Goal: Information Seeking & Learning: Learn about a topic

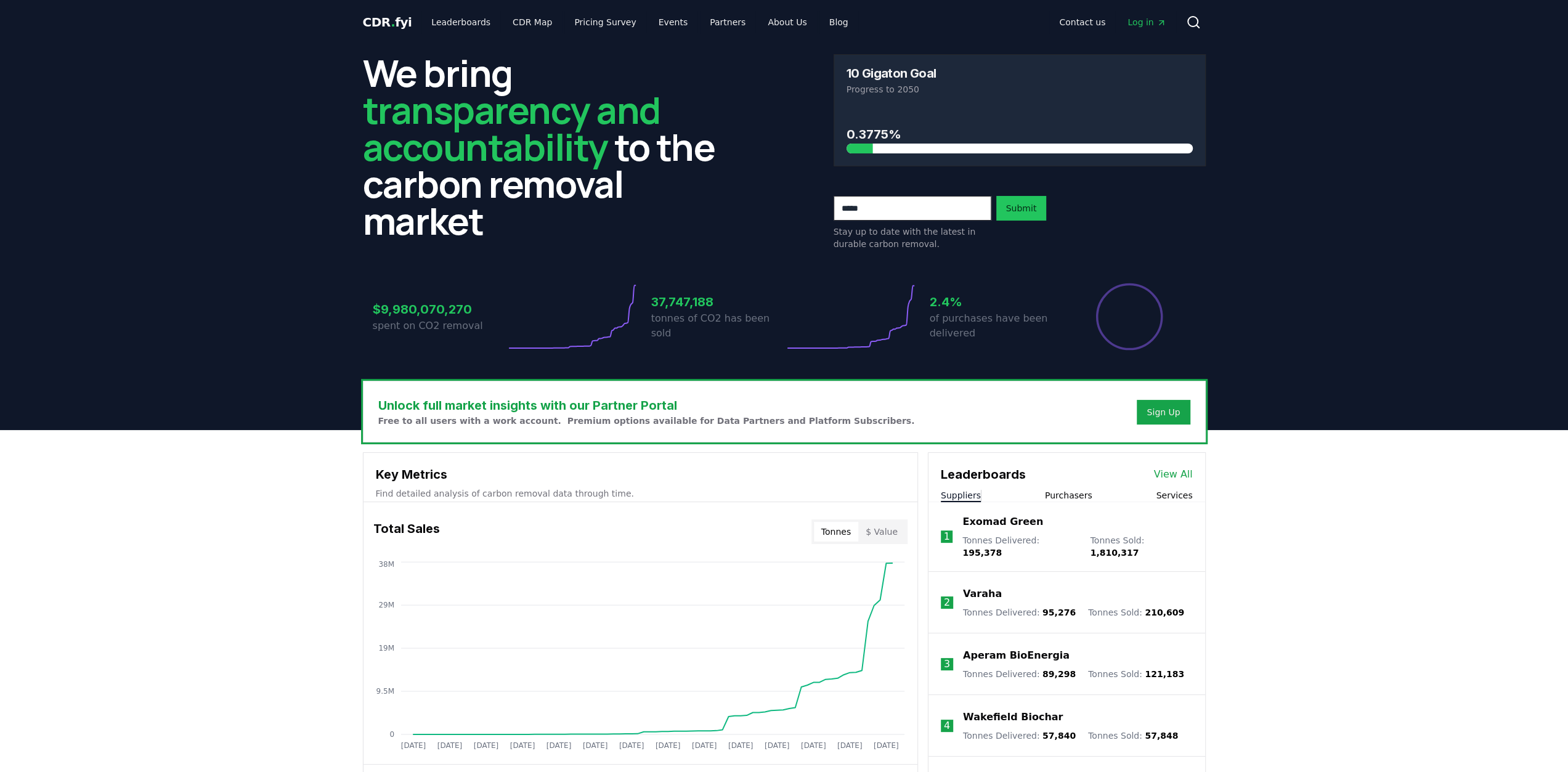
click at [1130, 17] on span "Log in" at bounding box center [1147, 22] width 38 height 12
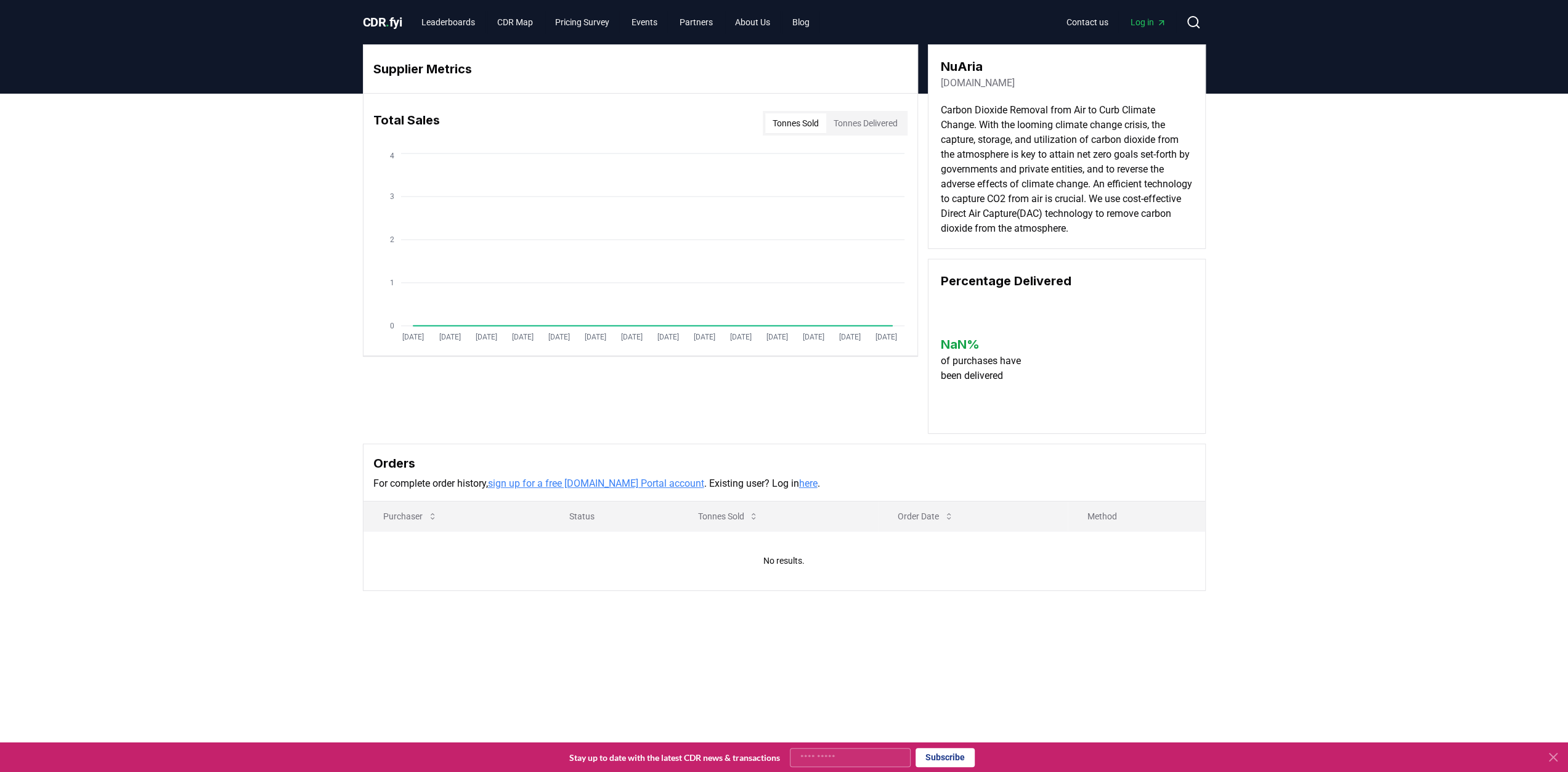
click at [799, 479] on link "here" at bounding box center [808, 483] width 18 height 11
click at [1143, 22] on span "Log in" at bounding box center [1148, 22] width 36 height 12
click at [799, 483] on link "here" at bounding box center [808, 483] width 18 height 11
click at [372, 24] on span "CDR . fyi" at bounding box center [382, 22] width 39 height 15
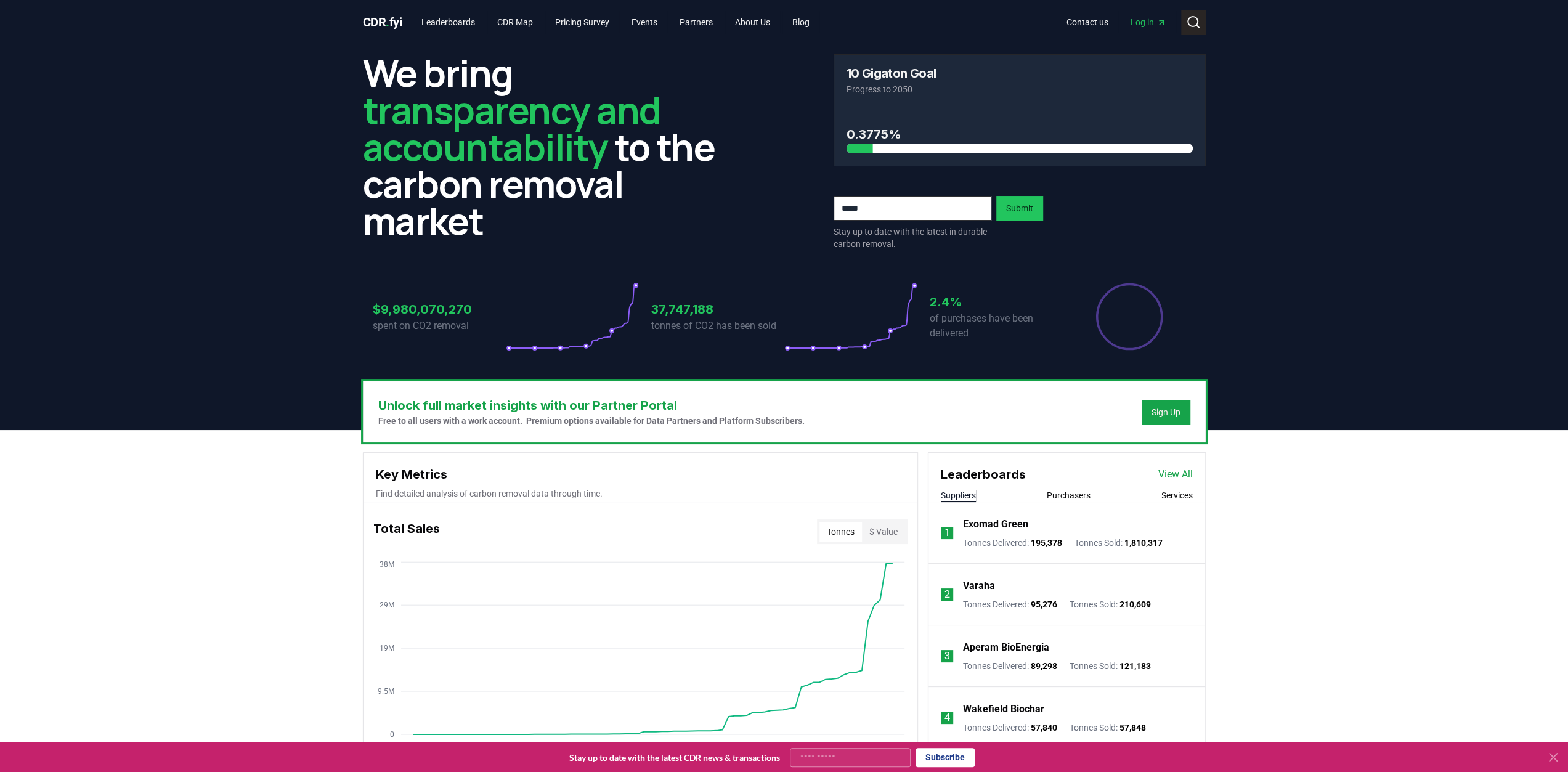
click at [1197, 20] on circle at bounding box center [1193, 22] width 10 height 10
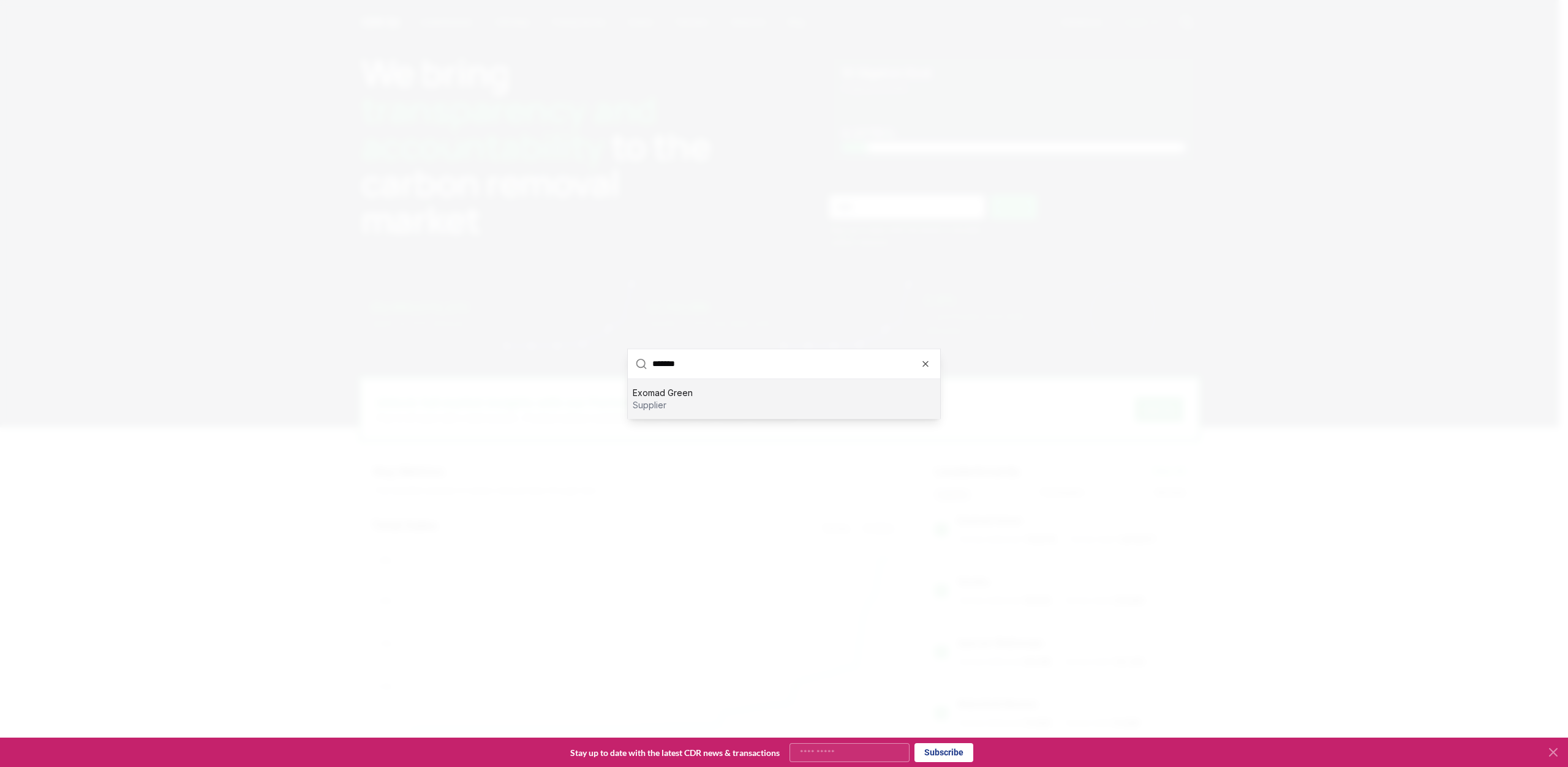
type input "******"
click at [649, 404] on p "supplier" at bounding box center [663, 405] width 60 height 12
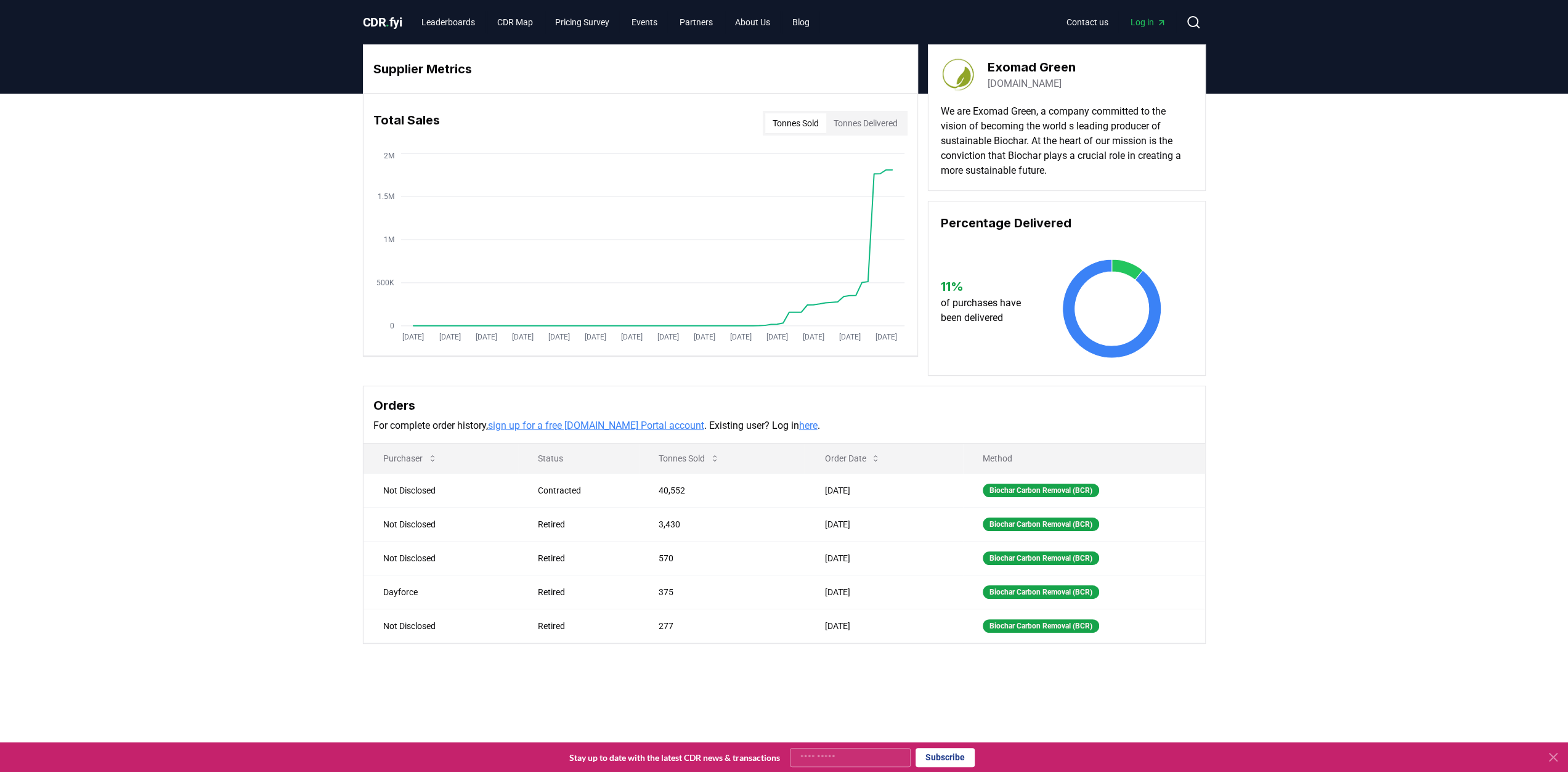
click at [799, 430] on link "here" at bounding box center [808, 425] width 18 height 11
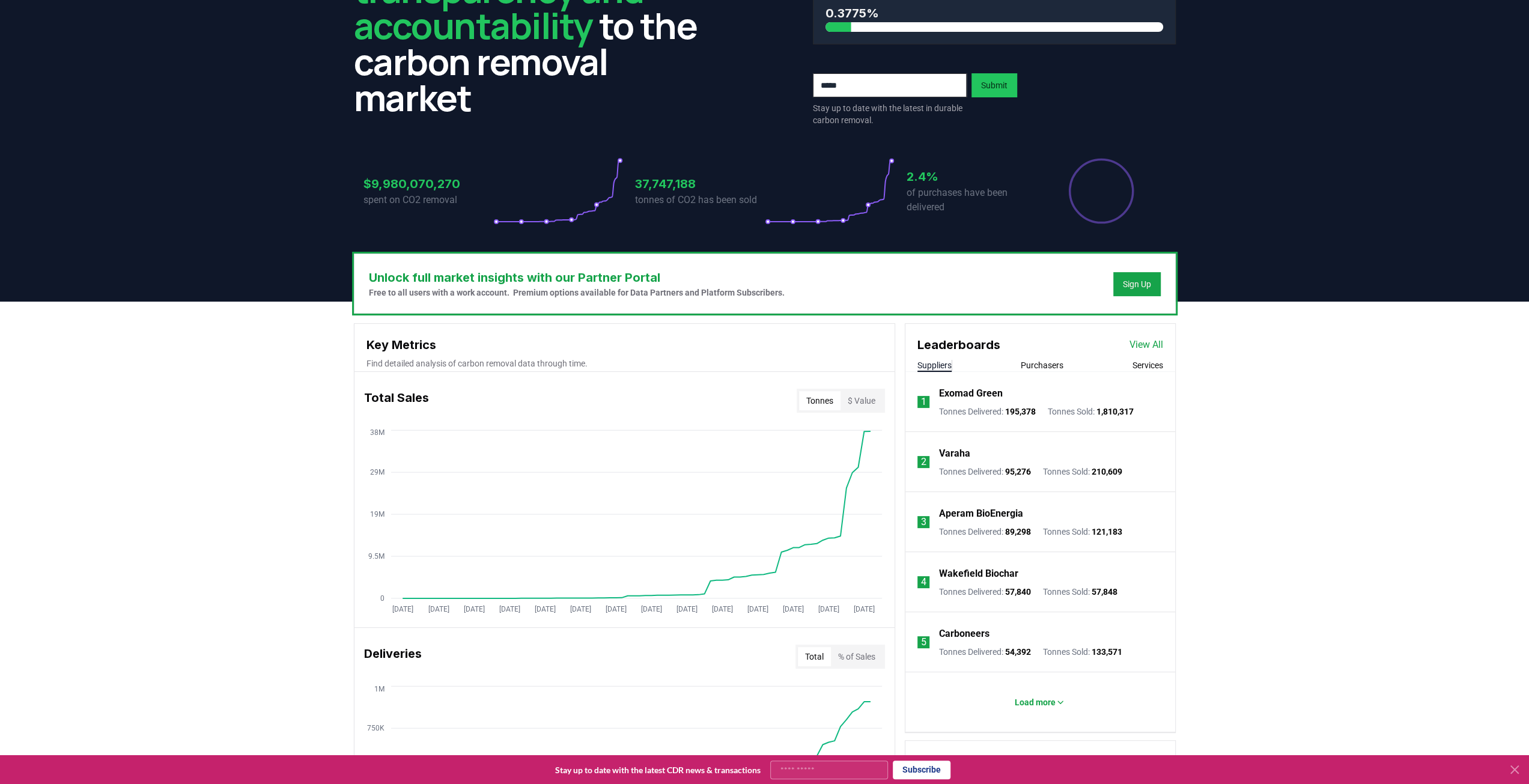
scroll to position [120, 0]
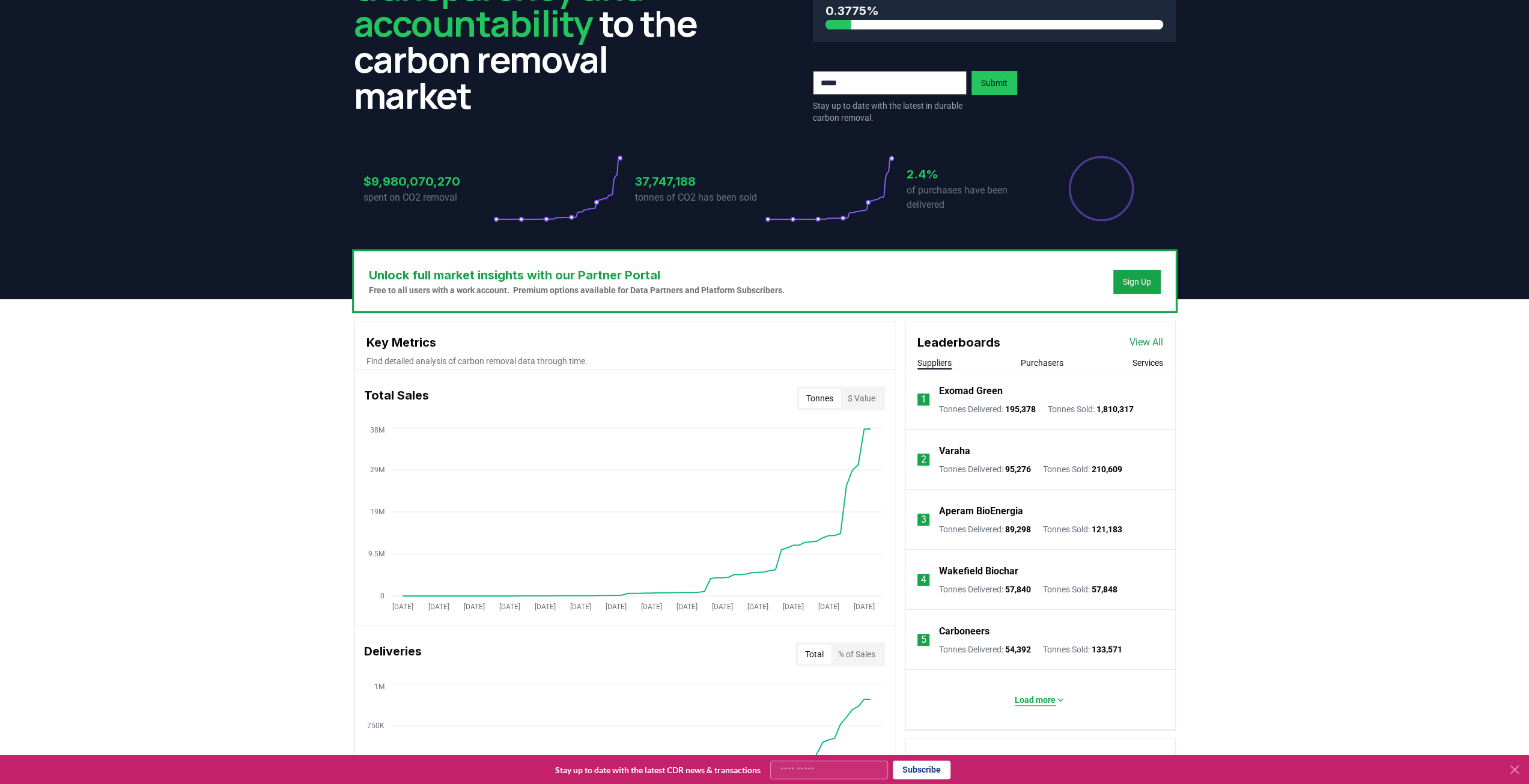
click at [1058, 696] on icon at bounding box center [1060, 699] width 10 height 10
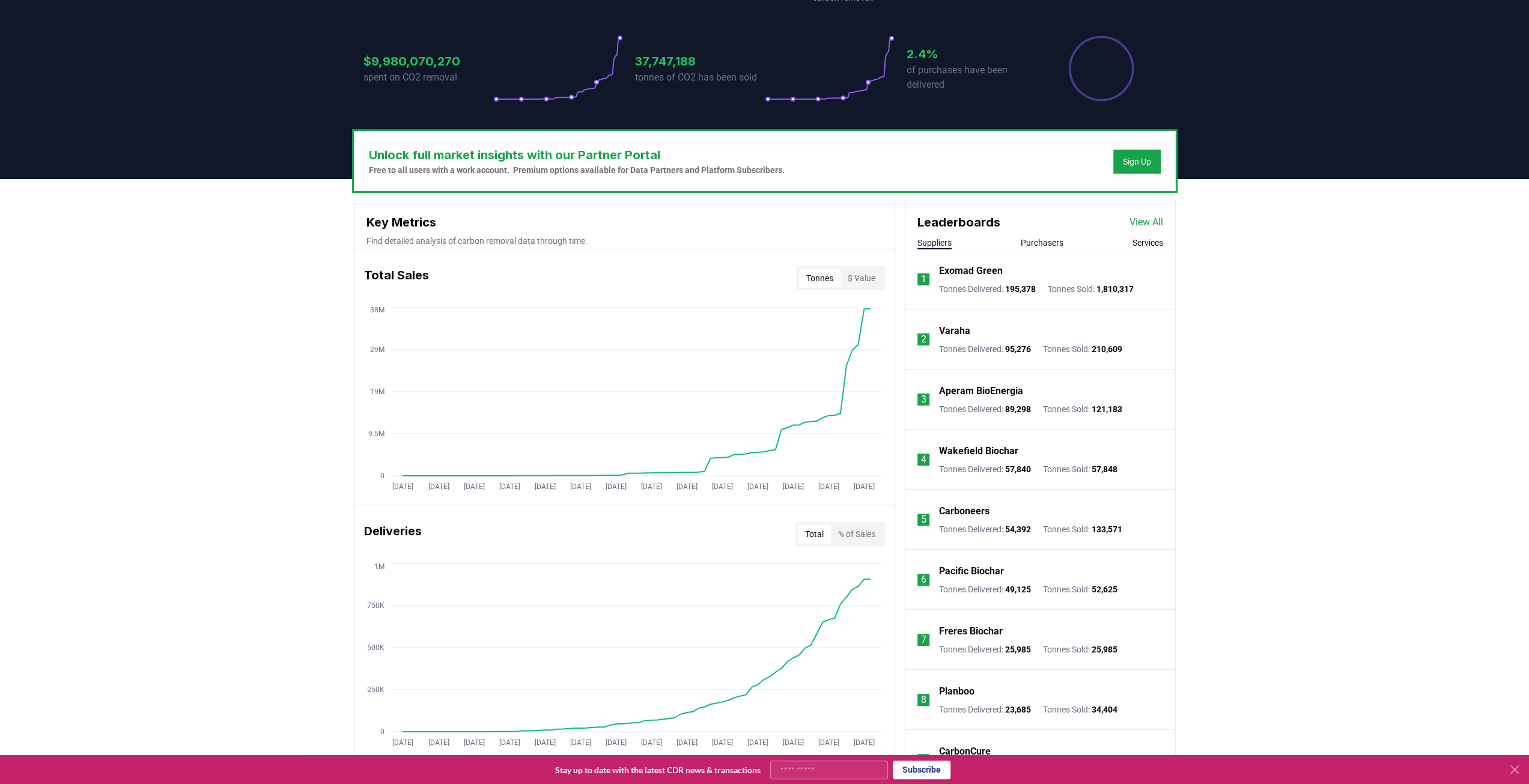
scroll to position [0, 0]
